Goal: Navigation & Orientation: Find specific page/section

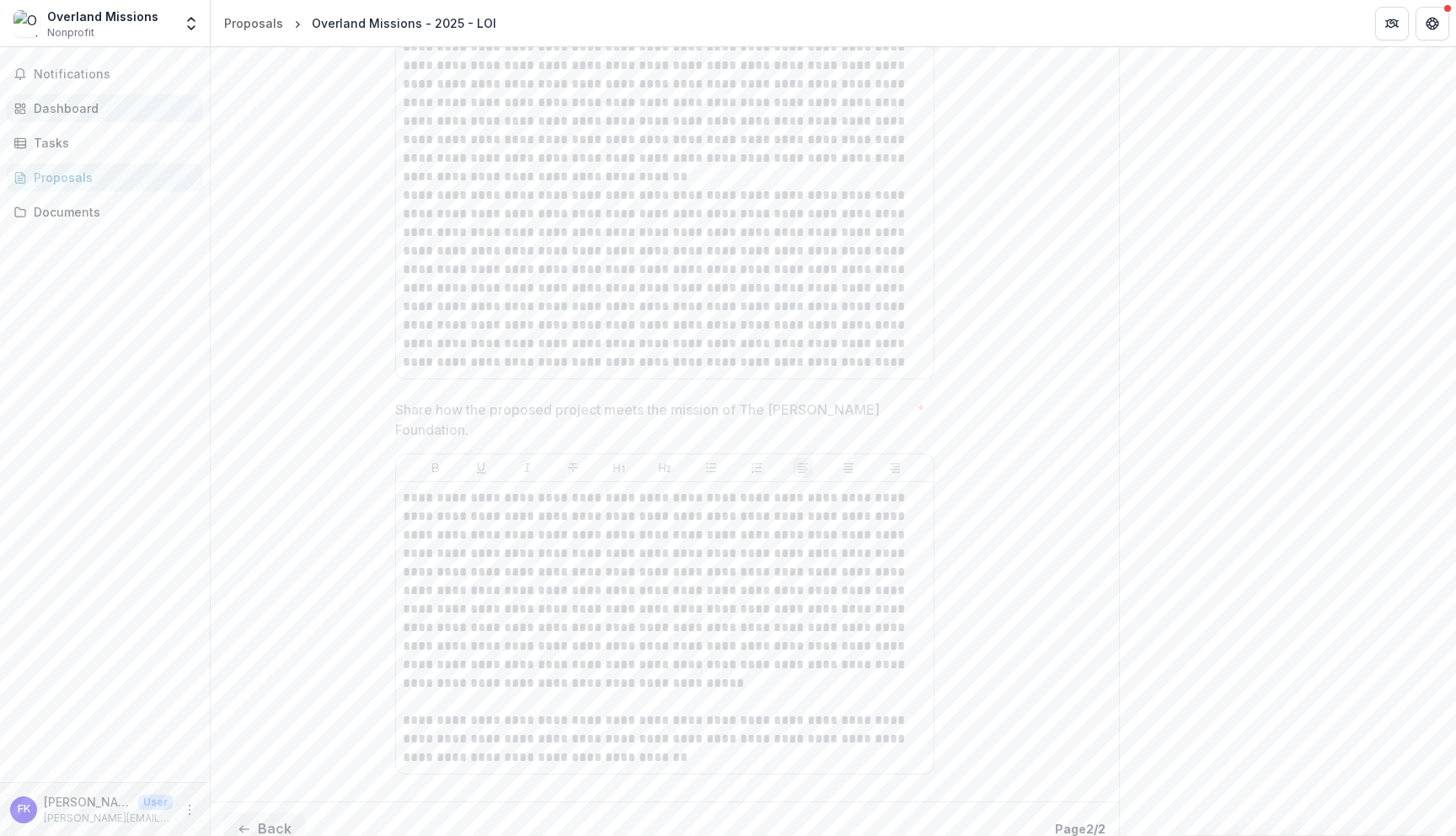
click at [128, 109] on div "Dashboard" at bounding box center [111, 108] width 156 height 18
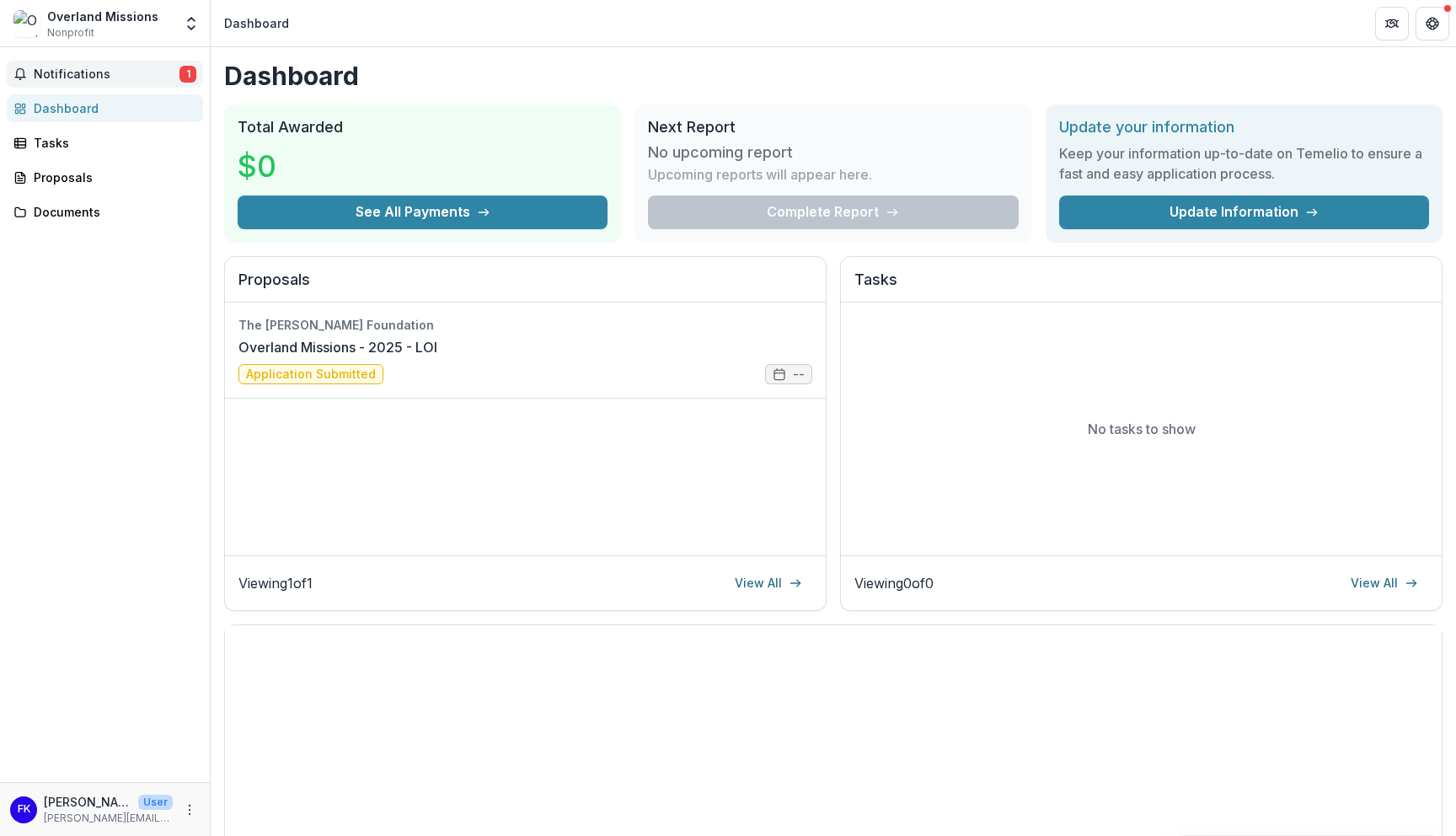
click at [79, 87] on button "Notifications 1" at bounding box center [105, 74] width 197 height 27
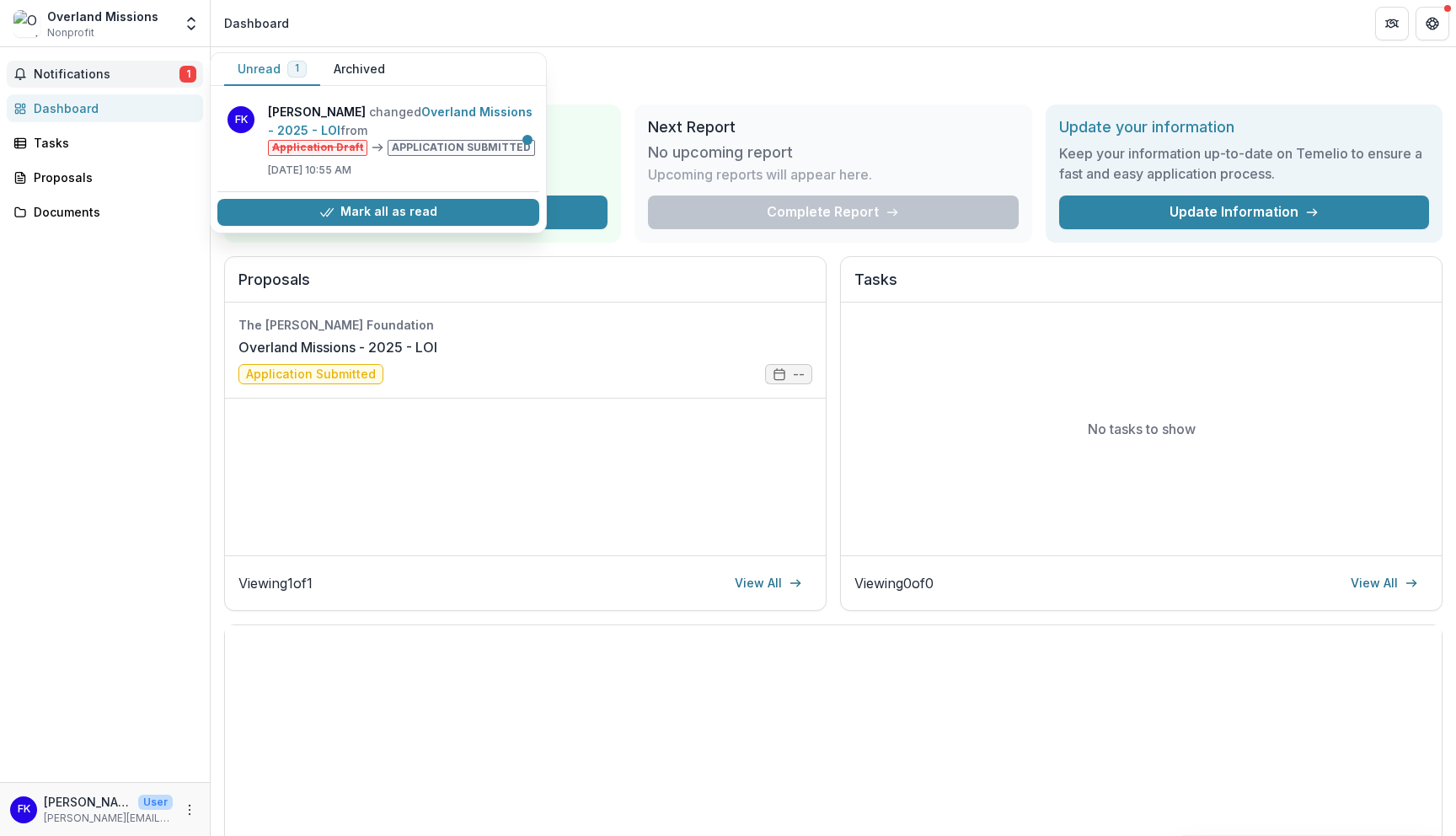
click at [376, 66] on button "Archived" at bounding box center [359, 69] width 78 height 33
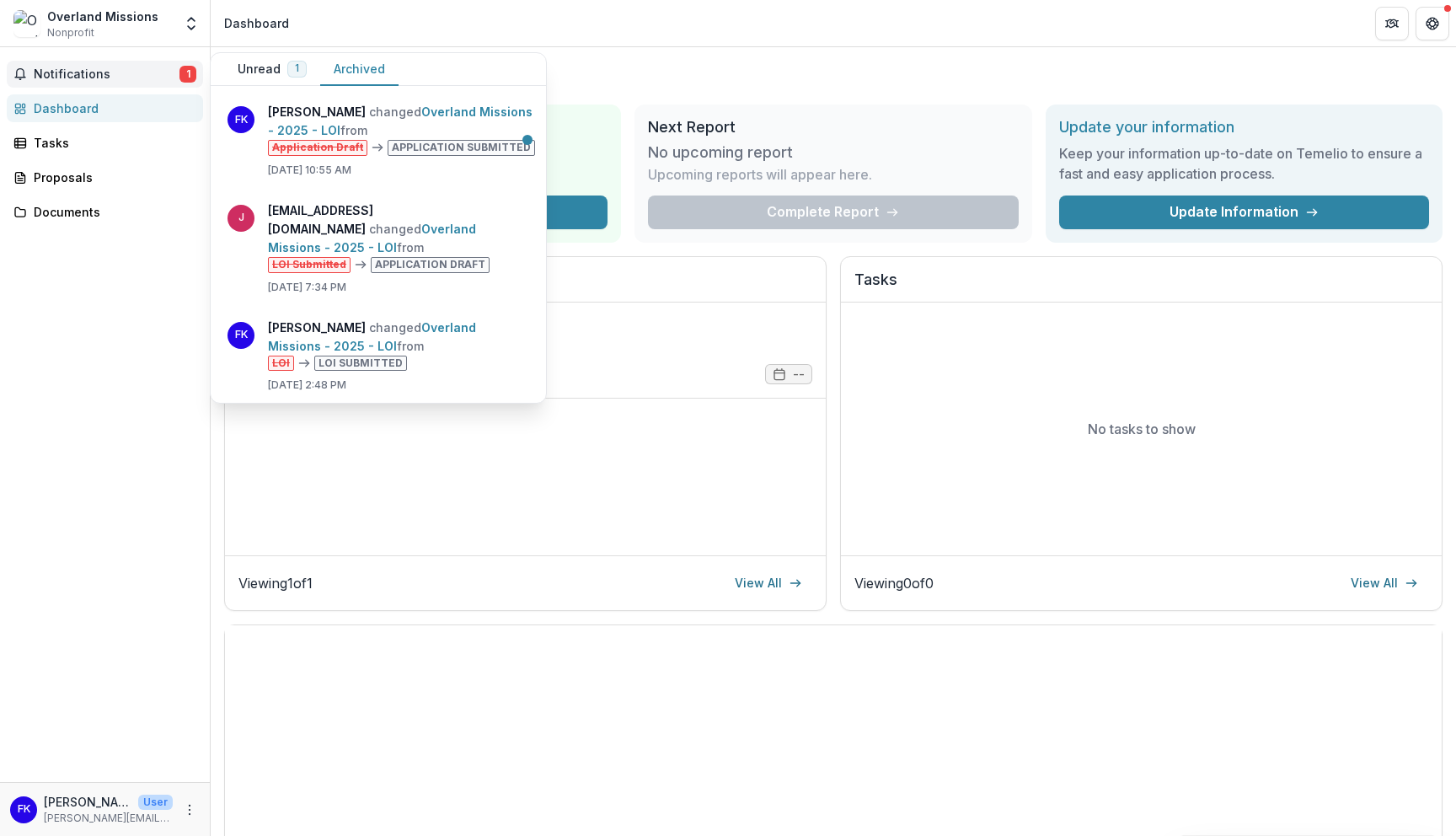
click at [383, 15] on header "Dashboard" at bounding box center [833, 23] width 1245 height 46
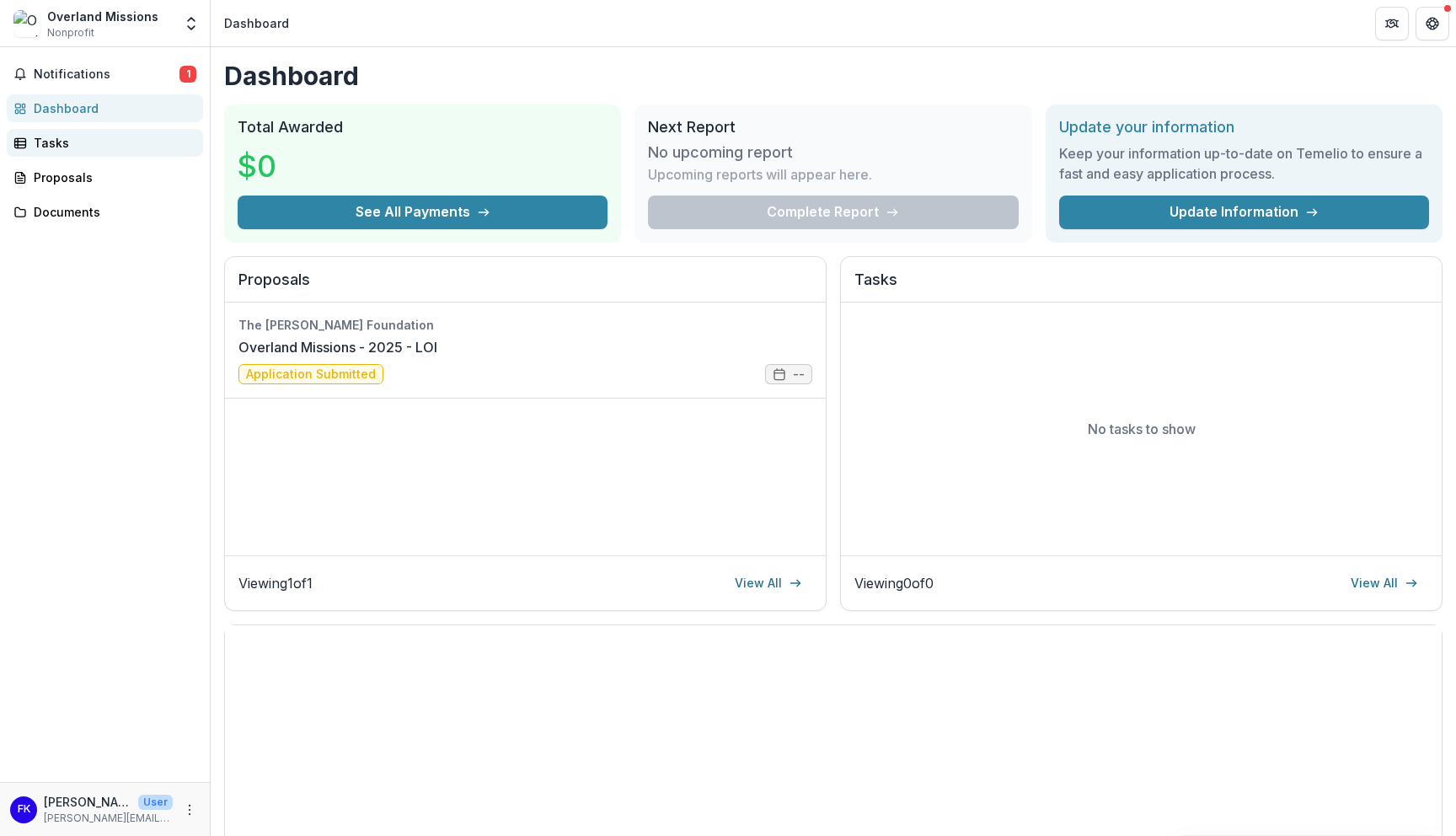
click at [68, 151] on div "Tasks" at bounding box center [111, 143] width 156 height 18
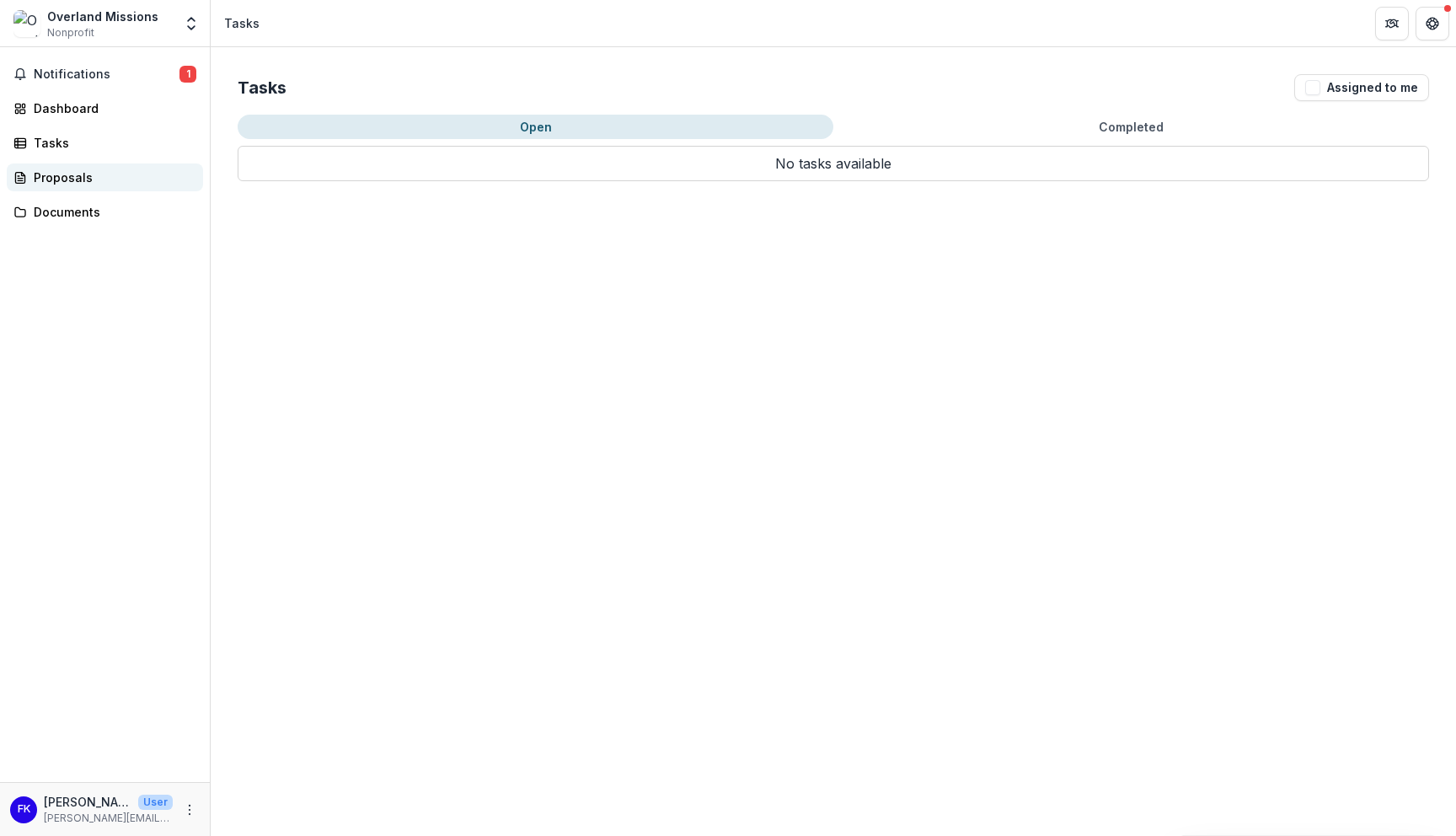
click at [78, 180] on div "Proposals" at bounding box center [111, 177] width 156 height 18
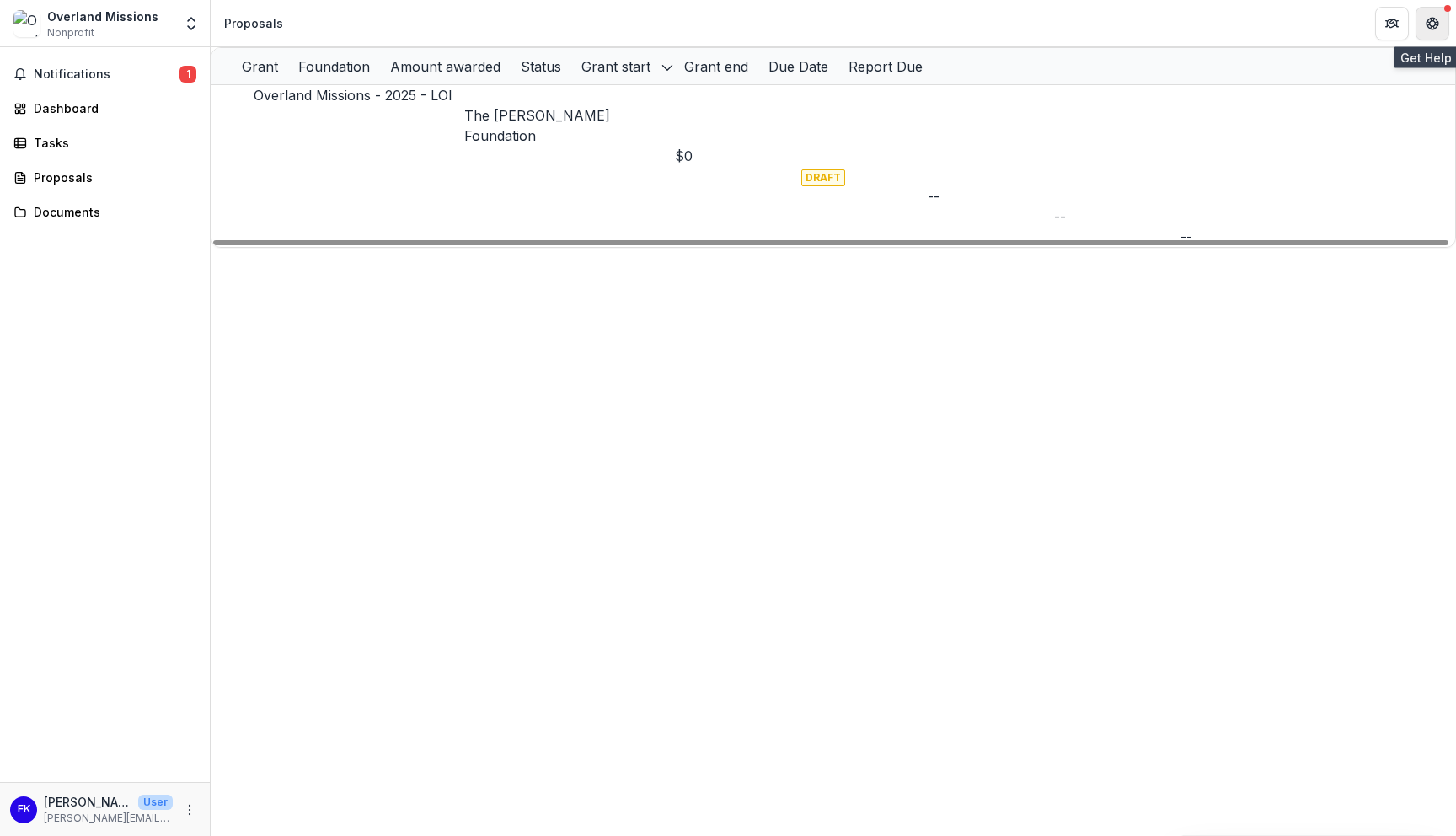
click at [1438, 30] on button "Get Help" at bounding box center [1432, 24] width 34 height 34
